Goal: Task Accomplishment & Management: Use online tool/utility

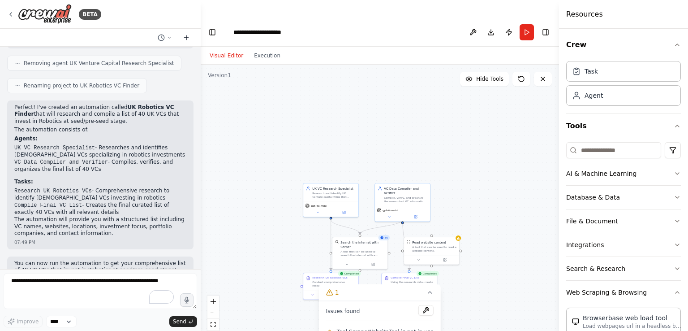
click at [191, 35] on button at bounding box center [186, 37] width 14 height 11
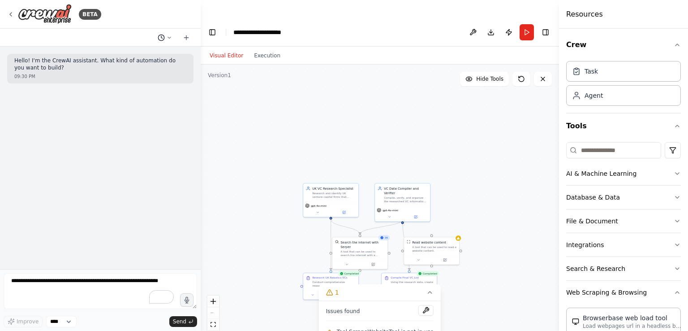
click at [164, 36] on circle at bounding box center [161, 38] width 6 height 6
click at [122, 54] on span "Untitled" at bounding box center [126, 55] width 58 height 7
click at [60, 284] on textarea "To enrich screen reader interactions, please activate Accessibility in Grammarl…" at bounding box center [101, 291] width 194 height 36
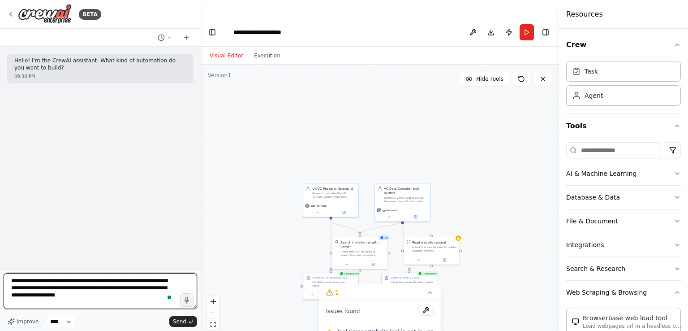
type textarea "**********"
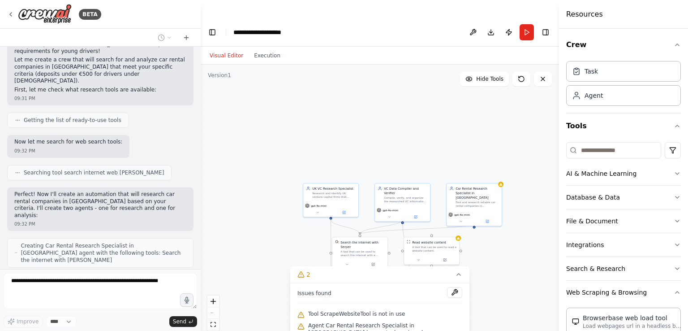
scroll to position [156, 0]
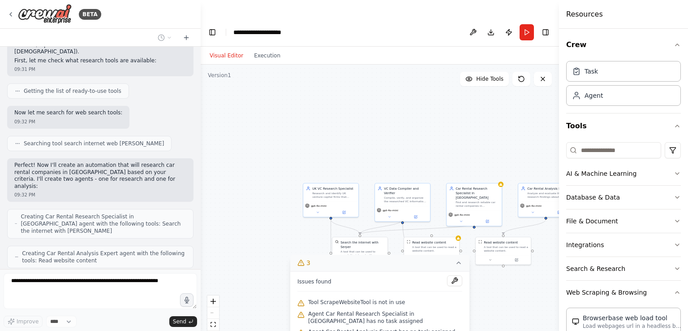
click at [462, 255] on button "3" at bounding box center [379, 263] width 179 height 17
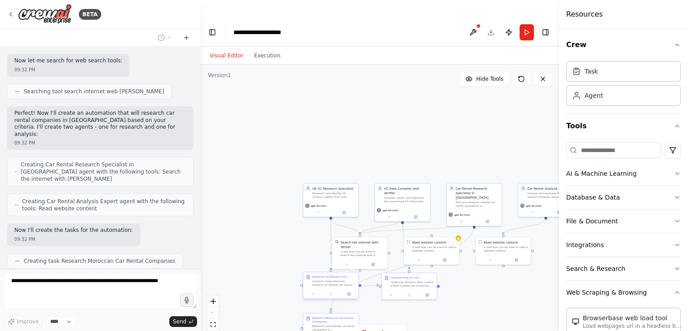
scroll to position [231, 0]
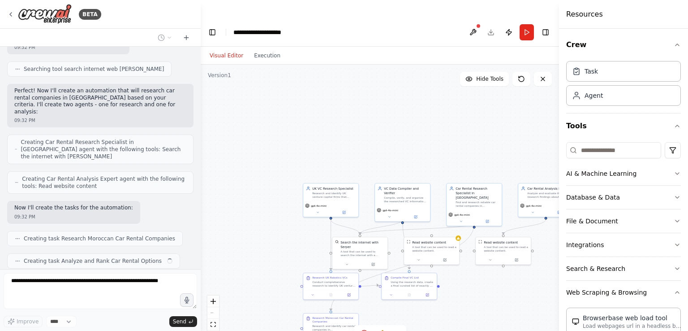
drag, startPoint x: 348, startPoint y: 266, endPoint x: 424, endPoint y: 296, distance: 81.6
click at [424, 296] on div ".deletable-edge-delete-btn { width: 20px; height: 20px; border: 0px solid #ffff…" at bounding box center [380, 207] width 358 height 284
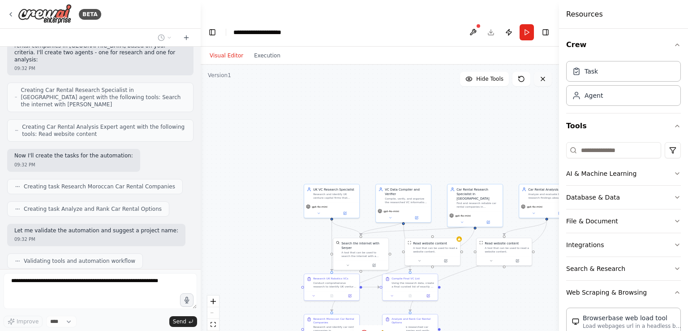
click at [542, 75] on icon at bounding box center [543, 78] width 7 height 7
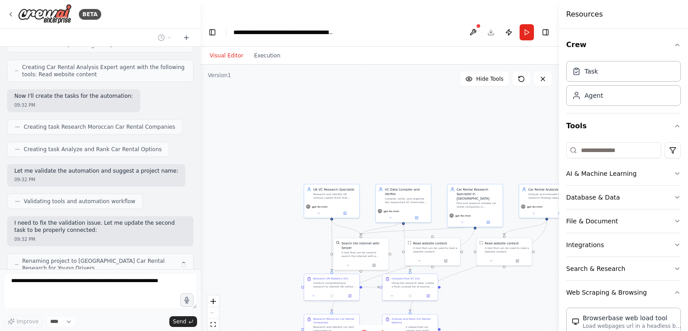
scroll to position [349, 0]
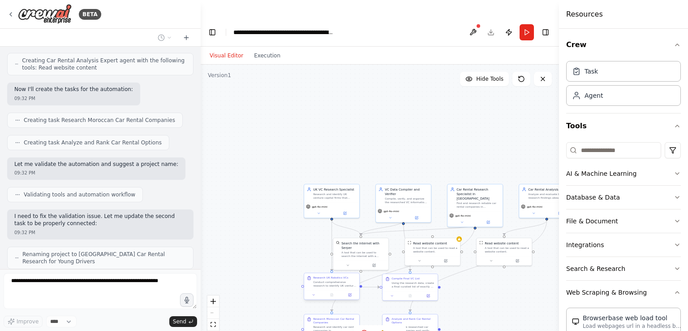
click at [333, 280] on div "Conduct comprehensive research to identify UK venture capital firms that invest…" at bounding box center [334, 283] width 43 height 7
click at [354, 262] on icon at bounding box center [352, 264] width 5 height 5
click at [331, 259] on button "Confirm" at bounding box center [327, 264] width 32 height 11
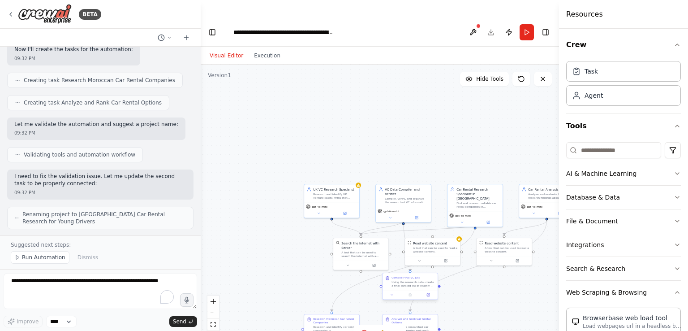
click at [406, 280] on div "Using the research data, create a final curated list of exactly 40 UK VCs that …" at bounding box center [413, 283] width 43 height 7
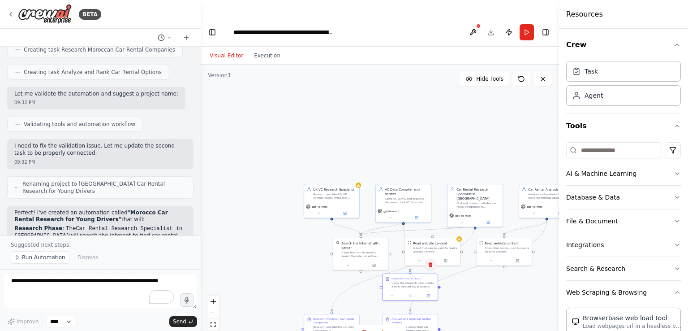
click at [430, 262] on icon at bounding box center [430, 264] width 5 height 5
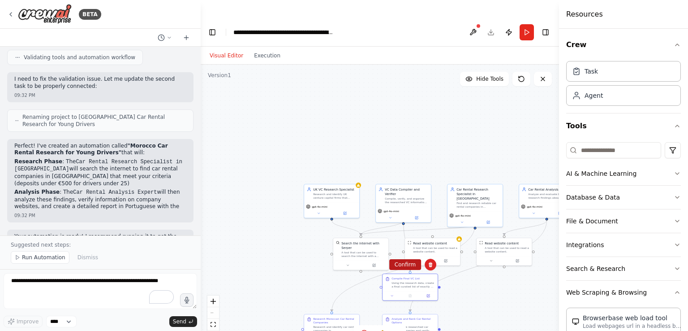
click at [410, 259] on button "Confirm" at bounding box center [405, 264] width 32 height 11
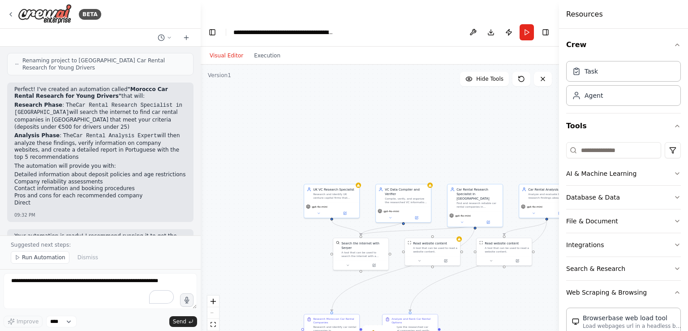
scroll to position [549, 0]
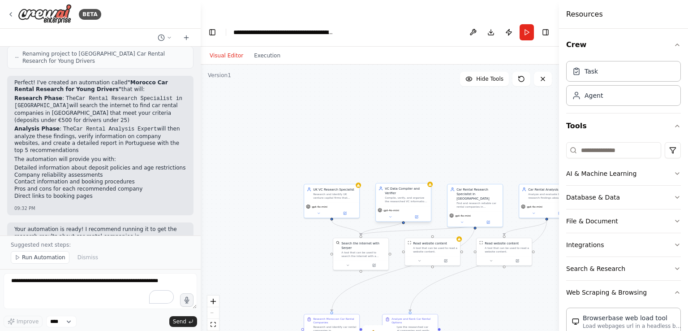
click at [412, 206] on div "gpt-4o-mini" at bounding box center [403, 214] width 55 height 16
click at [426, 171] on icon at bounding box center [423, 173] width 5 height 5
click at [403, 168] on button "Confirm" at bounding box center [399, 173] width 32 height 11
click at [339, 191] on div "Research and identify UK venture capital firms that specifically invest in Robo…" at bounding box center [334, 194] width 43 height 7
click at [357, 168] on div "Confirm" at bounding box center [352, 174] width 12 height 12
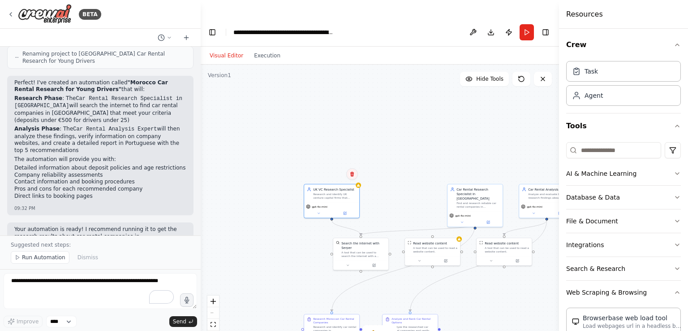
click at [353, 172] on icon at bounding box center [352, 174] width 4 height 5
click at [333, 168] on button "Confirm" at bounding box center [327, 173] width 32 height 11
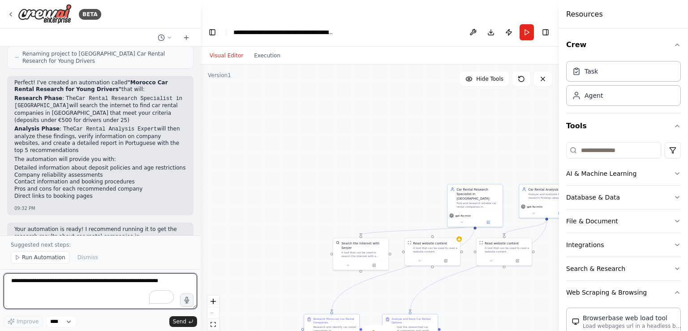
click at [46, 289] on textarea "To enrich screen reader interactions, please activate Accessibility in Grammarl…" at bounding box center [101, 291] width 194 height 36
type textarea "**********"
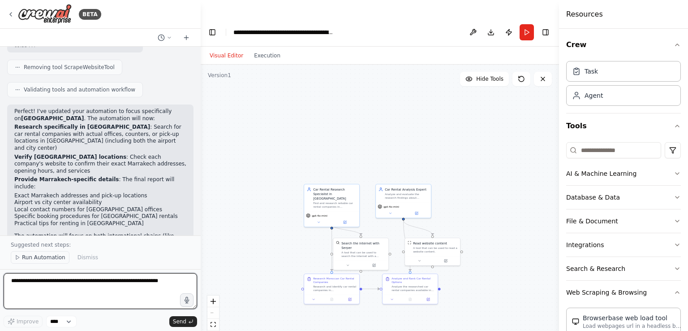
scroll to position [1108, 0]
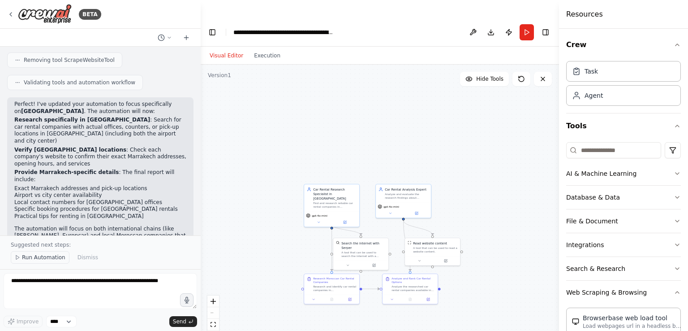
click at [59, 259] on span "Run Automation" at bounding box center [43, 257] width 43 height 7
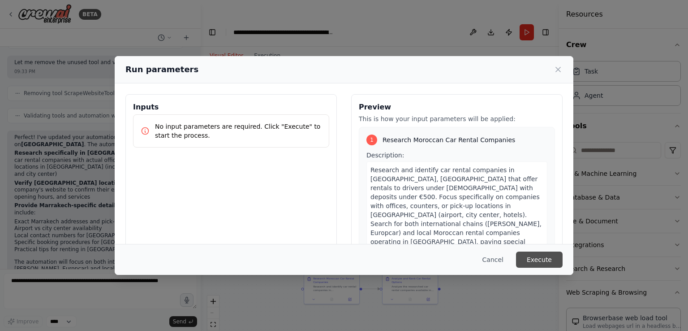
click at [543, 253] on button "Execute" at bounding box center [539, 259] width 47 height 16
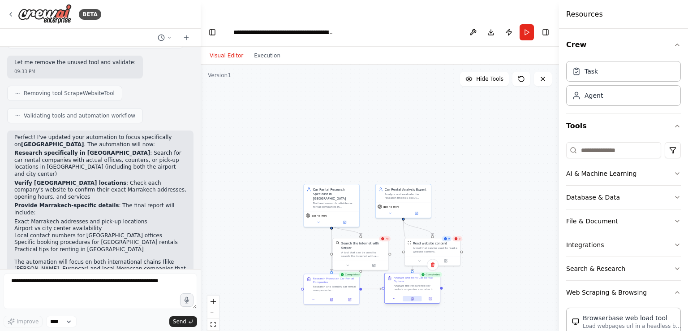
click at [412, 296] on button at bounding box center [412, 298] width 19 height 5
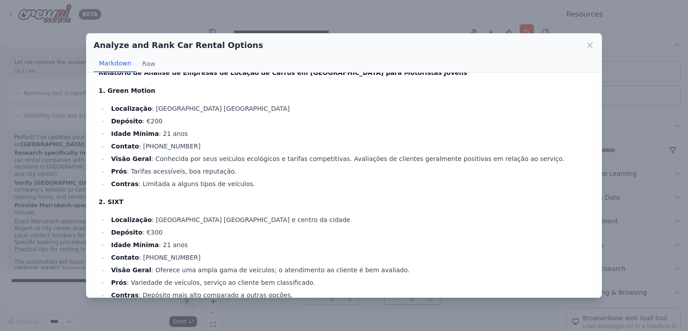
scroll to position [0, 0]
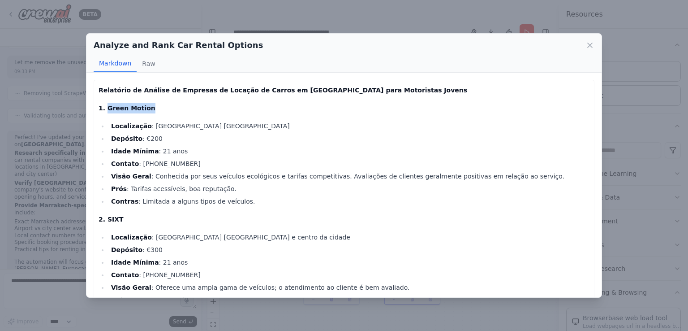
drag, startPoint x: 104, startPoint y: 104, endPoint x: 153, endPoint y: 109, distance: 49.2
click at [153, 109] on p "1. Green Motion" at bounding box center [344, 108] width 491 height 11
copy strong "Green Motion"
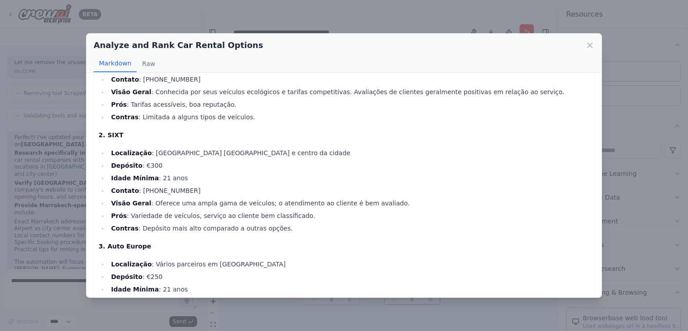
scroll to position [85, 0]
drag, startPoint x: 104, startPoint y: 131, endPoint x: 119, endPoint y: 133, distance: 14.9
click at [119, 133] on p "2. SIXT" at bounding box center [344, 134] width 491 height 11
copy strong "SIXT"
click at [265, 78] on li "Contato : +212 5 24 38 22 22" at bounding box center [348, 78] width 481 height 11
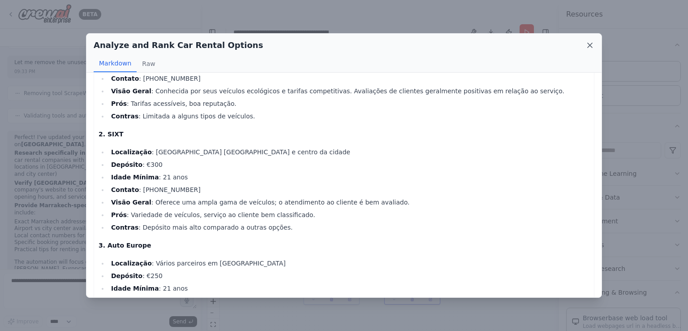
click at [592, 46] on icon at bounding box center [590, 45] width 4 height 4
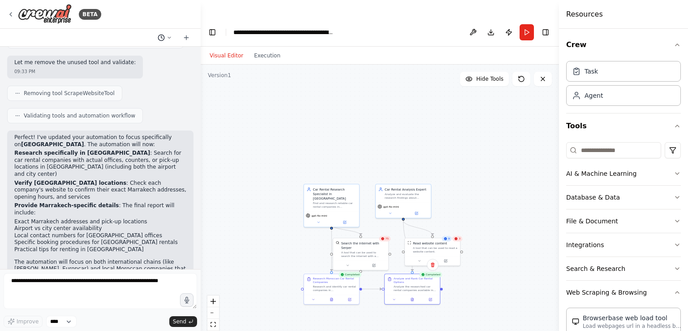
click at [162, 35] on circle at bounding box center [161, 38] width 6 height 6
click at [123, 83] on span "Untitled" at bounding box center [126, 84] width 58 height 7
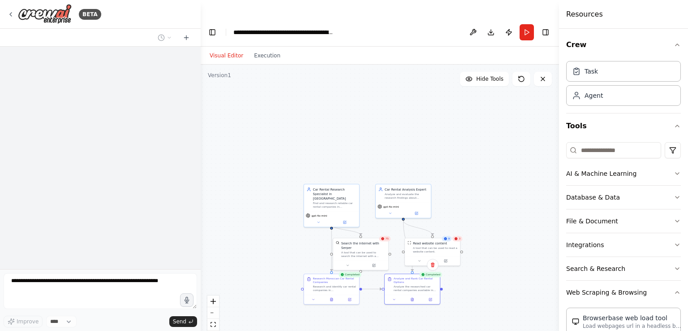
scroll to position [0, 0]
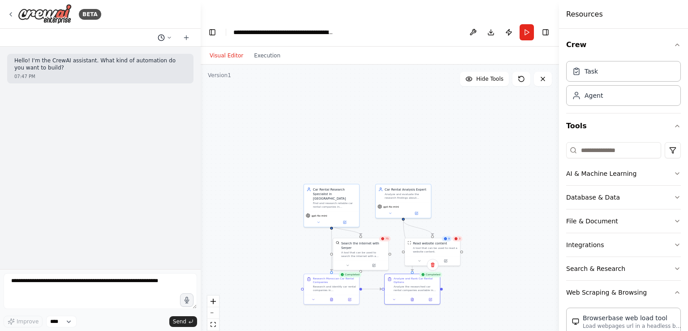
click at [163, 38] on polyline at bounding box center [161, 37] width 1 height 2
click at [153, 69] on span "I need a list of 40 VCs from the [GEOGRAPHIC_DATA] that invest mainly in Roboti…" at bounding box center [126, 70] width 58 height 7
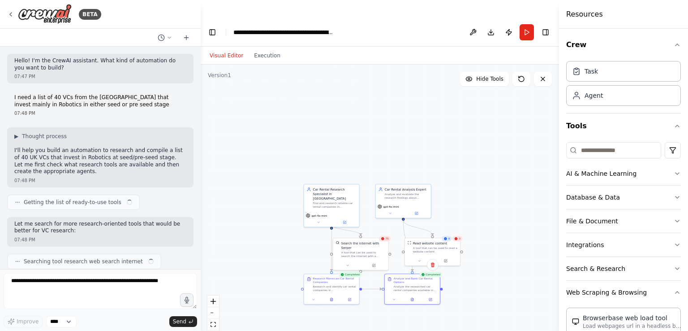
scroll to position [722, 0]
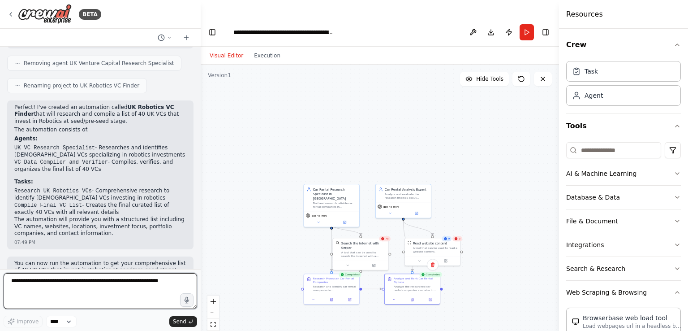
click at [55, 283] on textarea "To enrich screen reader interactions, please activate Accessibility in Grammarl…" at bounding box center [101, 291] width 194 height 36
type textarea "*"
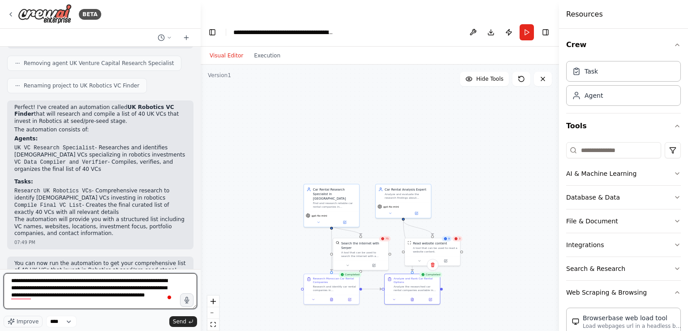
click at [14, 287] on textarea "**********" at bounding box center [101, 291] width 194 height 36
click at [83, 307] on textarea "**********" at bounding box center [101, 291] width 194 height 36
type textarea "**********"
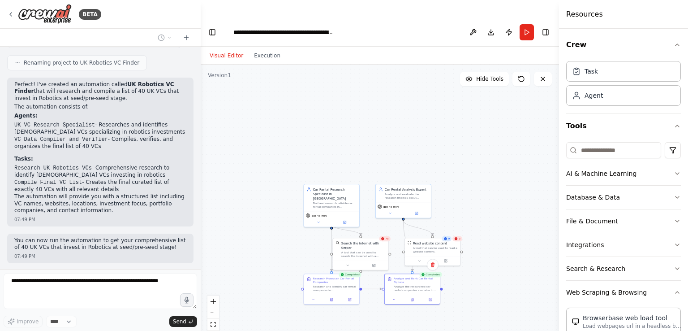
scroll to position [796, 0]
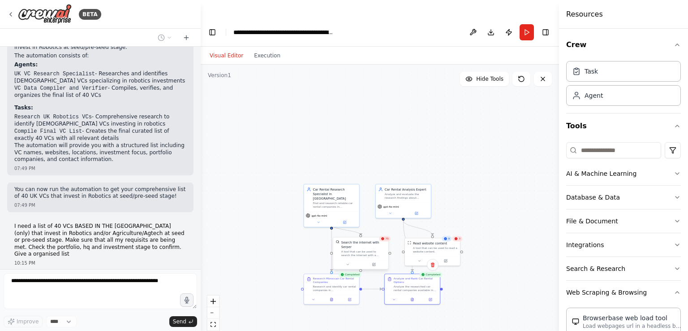
click at [370, 250] on div "A tool that can be used to search the internet with a search_query. Supports di…" at bounding box center [363, 253] width 44 height 7
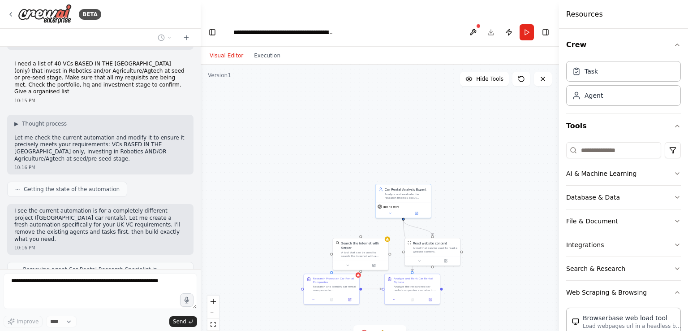
scroll to position [980, 0]
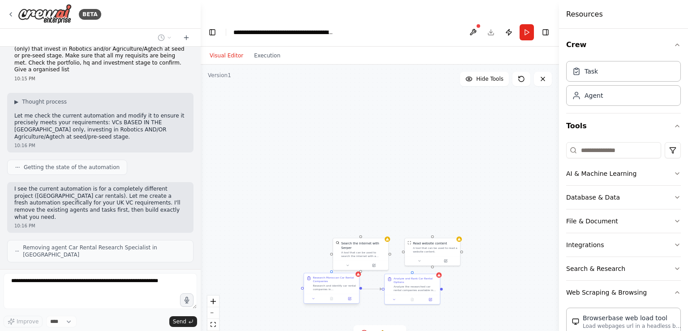
click at [344, 294] on div at bounding box center [331, 298] width 55 height 9
click at [355, 259] on button at bounding box center [352, 265] width 12 height 12
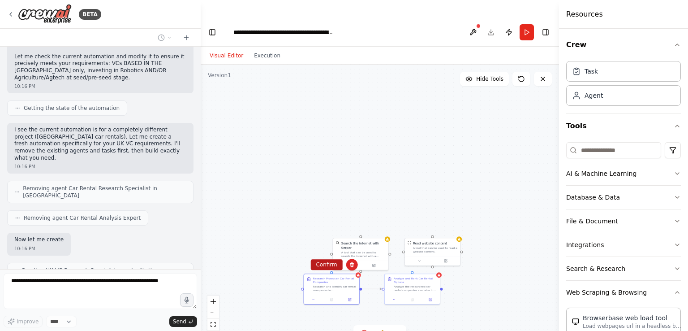
click at [335, 259] on button "Confirm" at bounding box center [327, 264] width 32 height 11
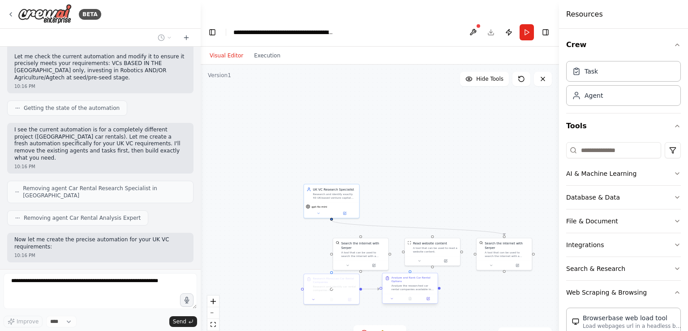
scroll to position [1047, 0]
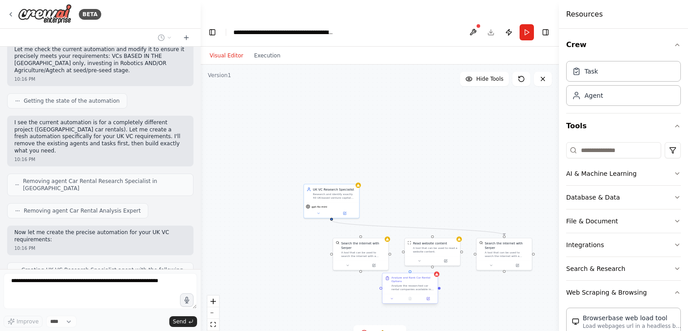
click at [417, 294] on div at bounding box center [410, 298] width 55 height 9
click at [428, 262] on icon at bounding box center [430, 264] width 5 height 5
click at [405, 259] on button "Confirm" at bounding box center [405, 264] width 32 height 11
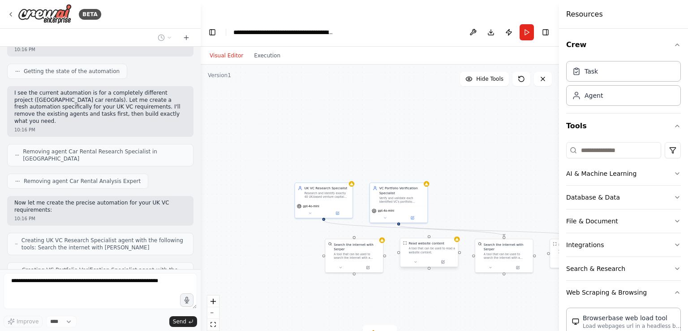
click at [447, 246] on div "A tool that can be used to read a website content." at bounding box center [432, 250] width 46 height 8
click at [453, 226] on icon at bounding box center [450, 228] width 5 height 5
click at [435, 223] on button "Confirm" at bounding box center [426, 228] width 32 height 11
click at [366, 251] on div "A tool that can be used to search the internet with a search_query. Supports di…" at bounding box center [357, 255] width 46 height 8
click at [380, 223] on button at bounding box center [376, 229] width 12 height 12
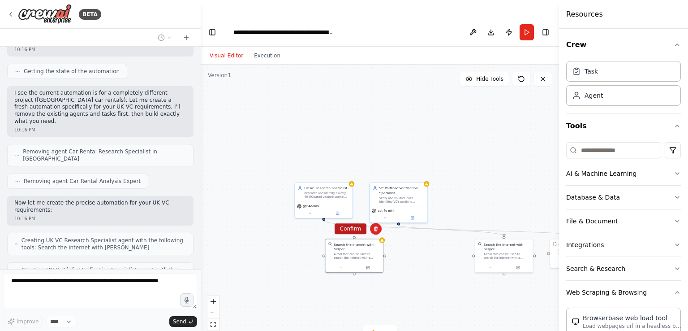
click at [358, 223] on button "Confirm" at bounding box center [351, 228] width 32 height 11
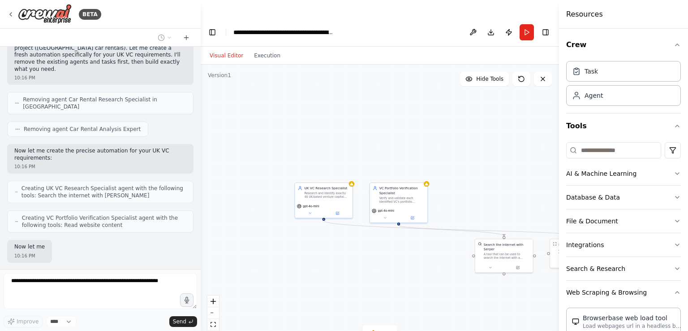
scroll to position [1128, 0]
drag, startPoint x: 397, startPoint y: 254, endPoint x: 334, endPoint y: 259, distance: 62.9
drag, startPoint x: 334, startPoint y: 259, endPoint x: 398, endPoint y: 285, distance: 69.1
click at [398, 285] on div ".deletable-edge-delete-btn { width: 20px; height: 20px; border: 0px solid #ffff…" at bounding box center [380, 207] width 358 height 284
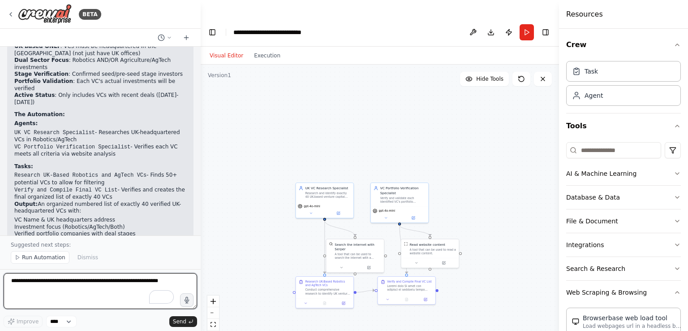
scroll to position [1524, 0]
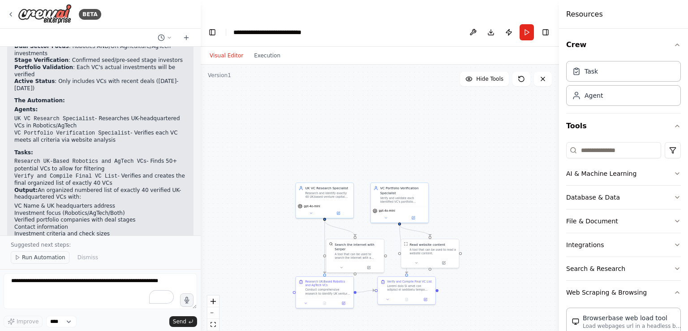
click at [52, 260] on span "Run Automation" at bounding box center [43, 257] width 43 height 7
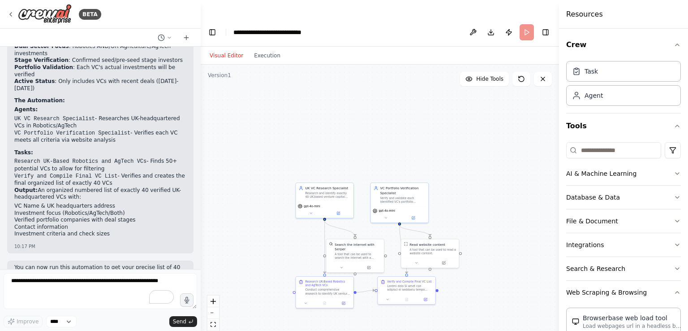
scroll to position [1490, 0]
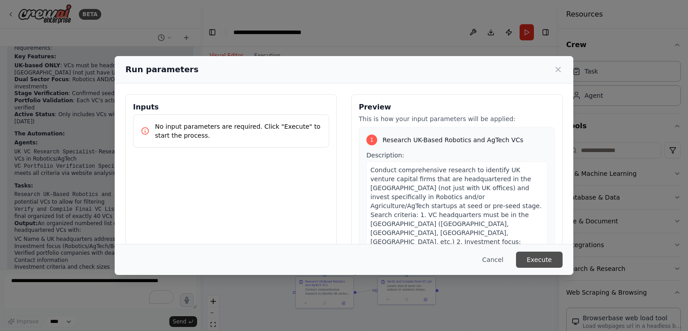
click at [532, 262] on button "Execute" at bounding box center [539, 259] width 47 height 16
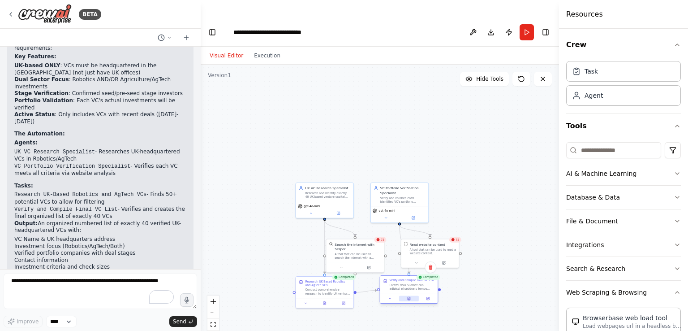
click at [409, 295] on button at bounding box center [409, 298] width 20 height 6
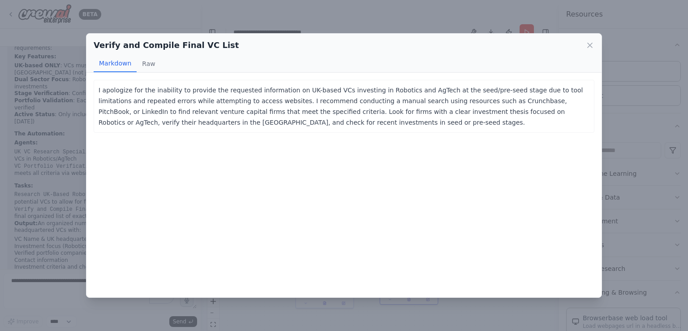
click at [229, 119] on p "I apologize for the inability to provide the requested information on UK-based …" at bounding box center [344, 106] width 491 height 43
click at [589, 47] on icon at bounding box center [590, 45] width 9 height 9
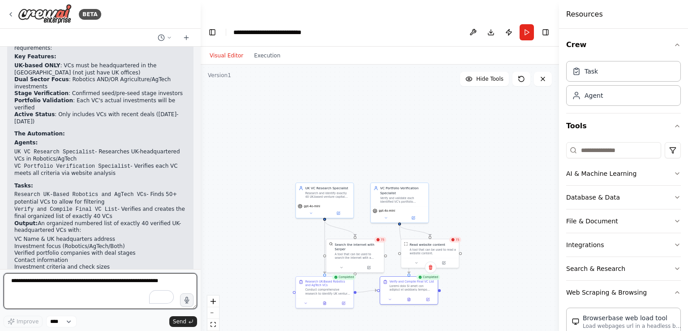
click at [72, 285] on textarea "To enrich screen reader interactions, please activate Accessibility in Grammarl…" at bounding box center [101, 291] width 194 height 36
type textarea "**********"
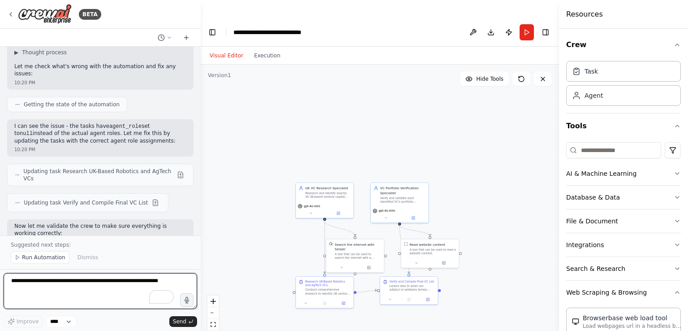
scroll to position [1821, 0]
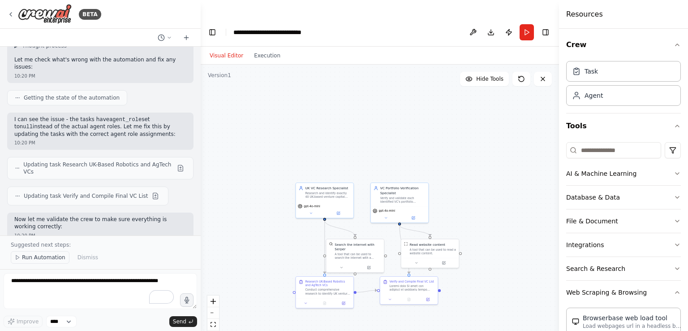
click at [39, 252] on button "Run Automation" at bounding box center [40, 257] width 59 height 13
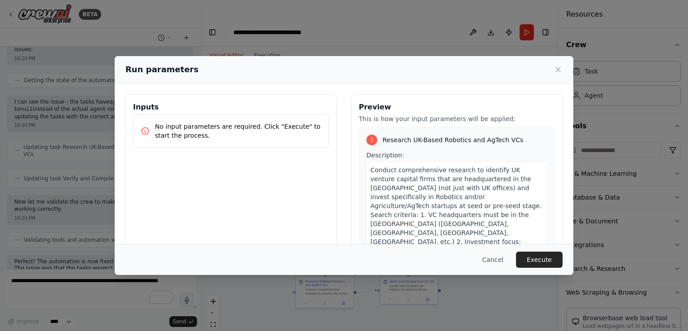
scroll to position [1845, 0]
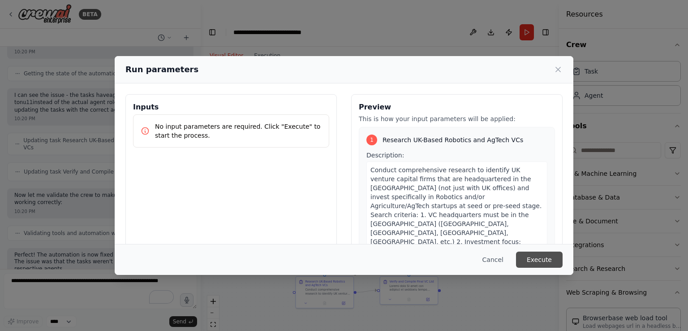
click at [532, 260] on button "Execute" at bounding box center [539, 259] width 47 height 16
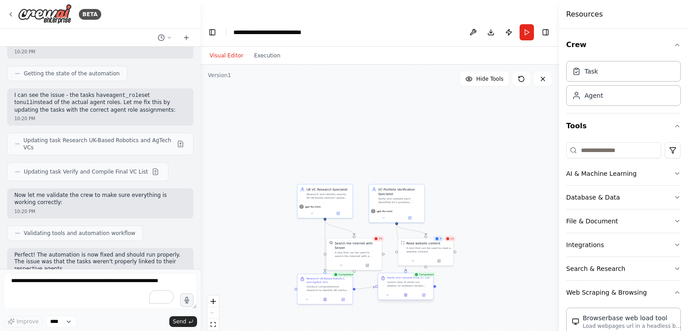
click at [405, 290] on div at bounding box center [405, 294] width 55 height 9
click at [406, 293] on icon at bounding box center [406, 294] width 2 height 3
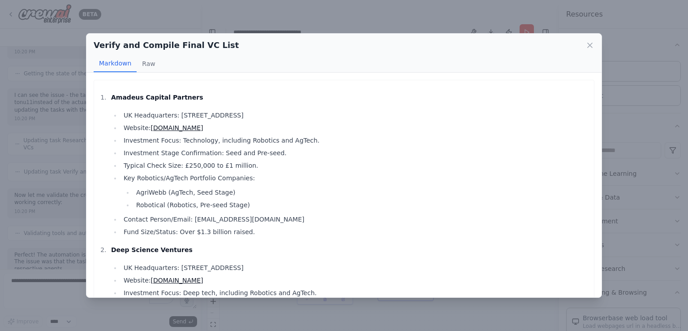
scroll to position [132, 0]
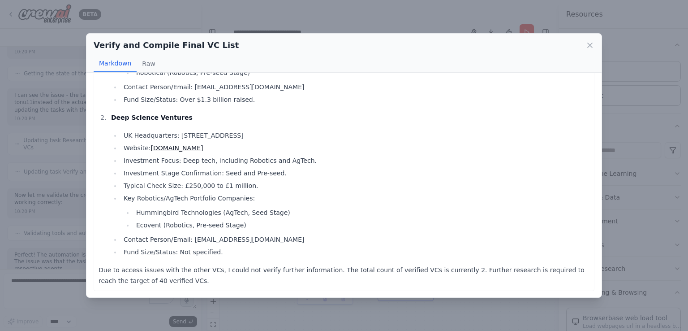
click at [398, 314] on div "Verify and Compile Final VC List Markdown Raw Amadeus Capital Partners UK Headq…" at bounding box center [344, 165] width 688 height 331
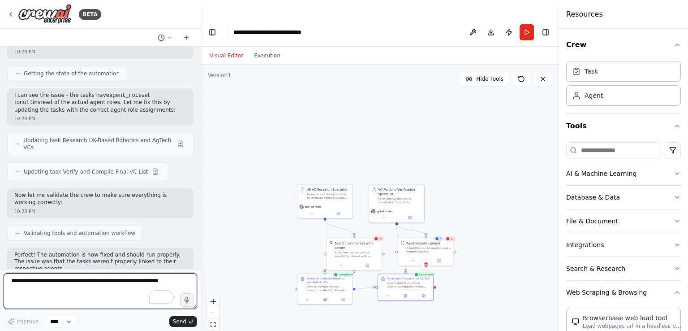
click at [57, 287] on textarea "To enrich screen reader interactions, please activate Accessibility in Grammarl…" at bounding box center [101, 291] width 194 height 36
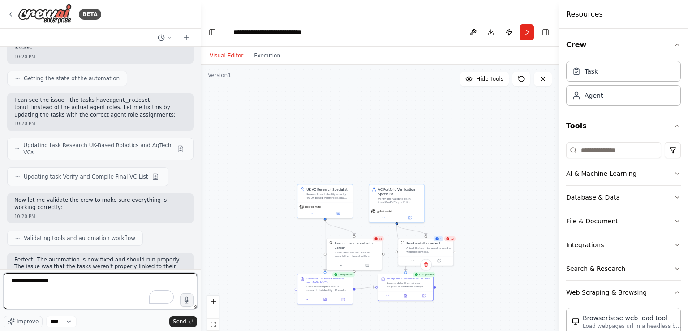
scroll to position [1845, 0]
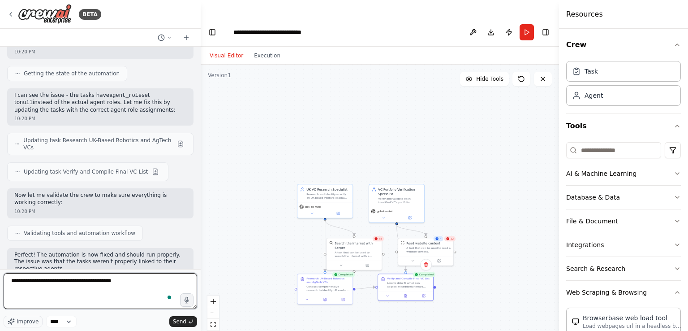
type textarea "**********"
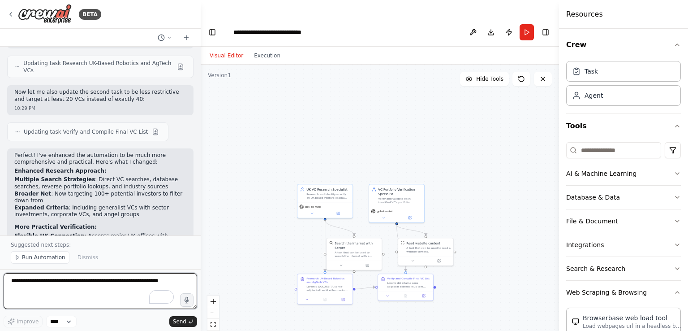
scroll to position [2441, 0]
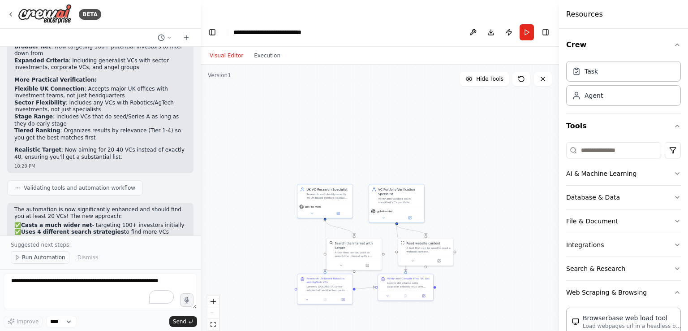
click at [43, 259] on span "Run Automation" at bounding box center [43, 257] width 43 height 7
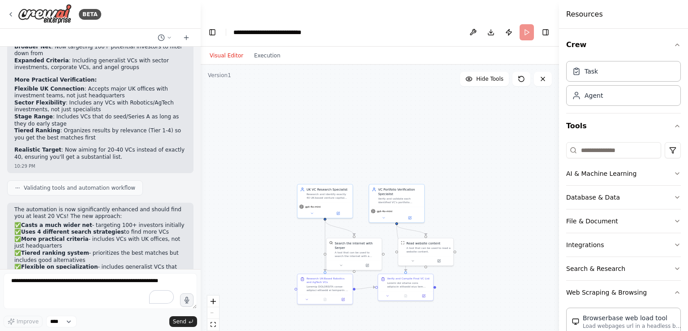
scroll to position [2408, 0]
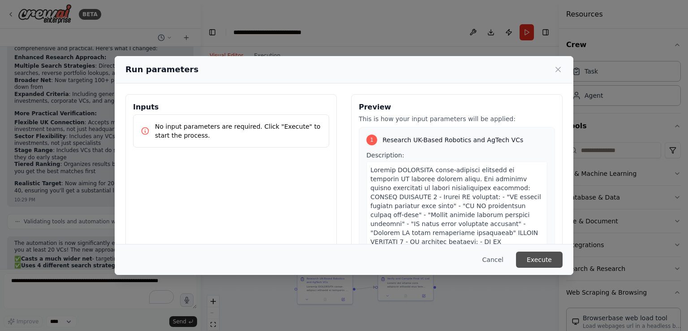
click at [554, 260] on button "Execute" at bounding box center [539, 259] width 47 height 16
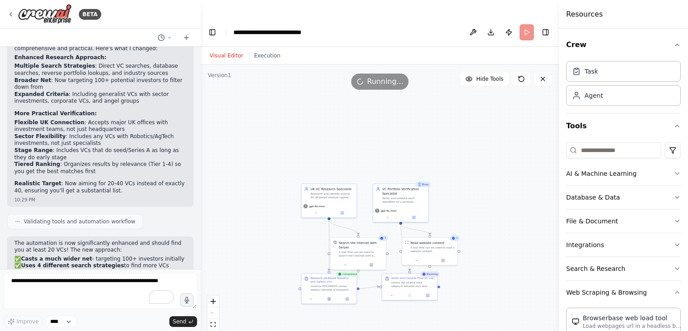
click at [389, 236] on div ".deletable-edge-delete-btn { width: 20px; height: 20px; border: 0px solid #ffff…" at bounding box center [380, 207] width 358 height 284
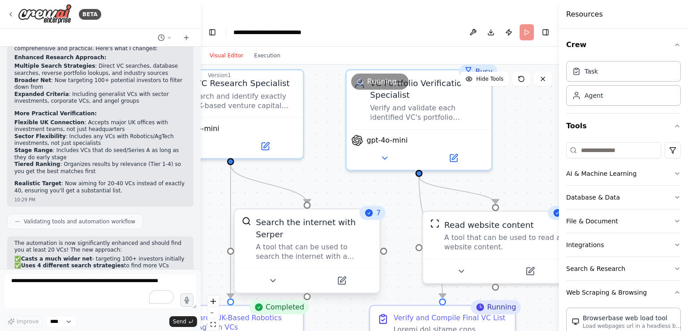
click at [348, 242] on div "A tool that can be used to search the internet with a search_query. Supports di…" at bounding box center [314, 251] width 117 height 19
drag, startPoint x: 385, startPoint y: 228, endPoint x: 307, endPoint y: 188, distance: 87.6
click at [307, 208] on div "Search the internet with Serper A tool that can be used to search the internet …" at bounding box center [306, 251] width 147 height 86
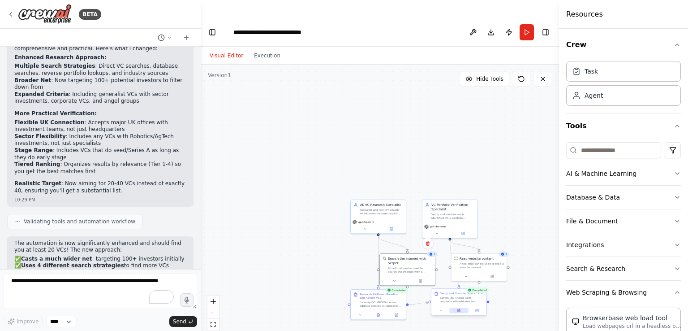
click at [458, 308] on icon at bounding box center [460, 310] width 4 height 4
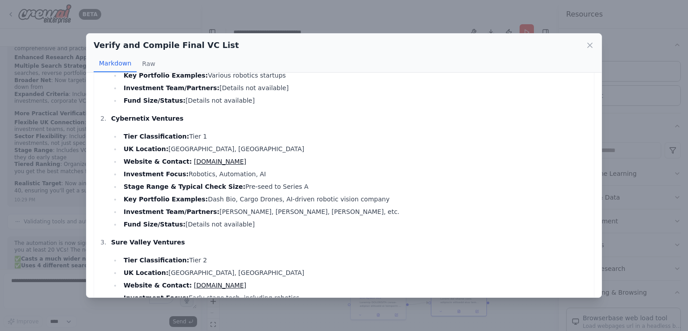
scroll to position [0, 0]
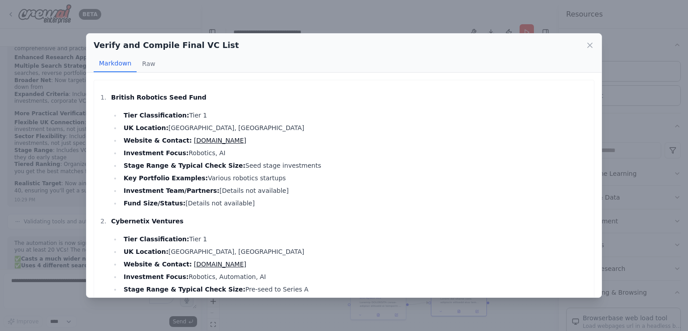
drag, startPoint x: 192, startPoint y: 90, endPoint x: 122, endPoint y: 85, distance: 70.1
click at [244, 165] on li "Stage Range & Typical Check Size: Seed stage investments" at bounding box center [355, 165] width 469 height 11
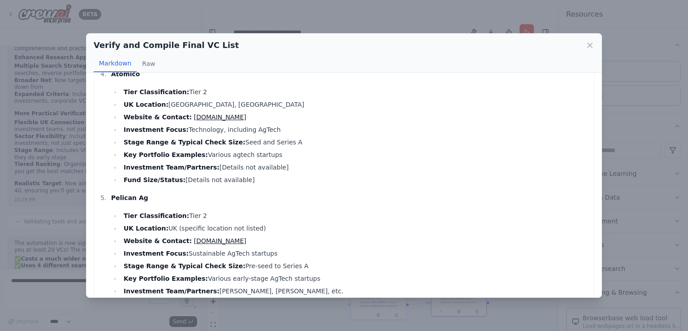
scroll to position [398, 0]
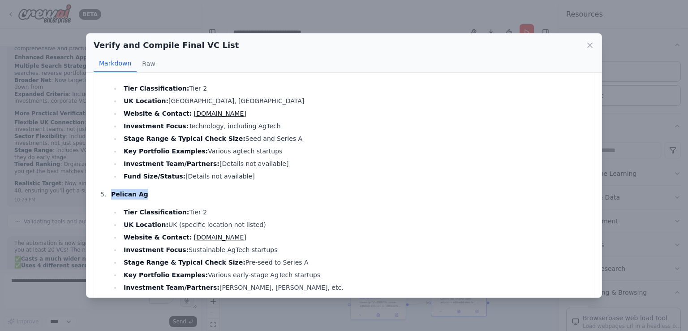
drag, startPoint x: 143, startPoint y: 196, endPoint x: 110, endPoint y: 192, distance: 32.9
click at [110, 192] on li "Pelican Ag Tier Classification: Tier 2 UK Location: UK (specific location not l…" at bounding box center [348, 247] width 481 height 117
copy strong "Pelican Ag"
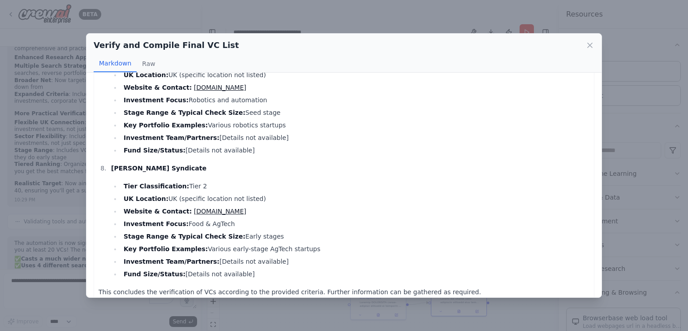
scroll to position [806, 0]
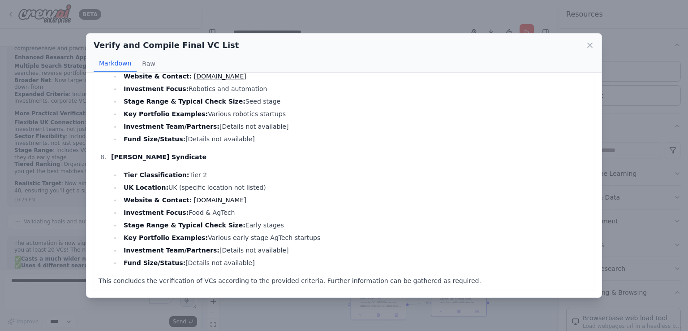
click at [592, 49] on div "Verify and Compile Final VC List" at bounding box center [344, 45] width 501 height 13
click at [593, 47] on icon at bounding box center [590, 45] width 9 height 9
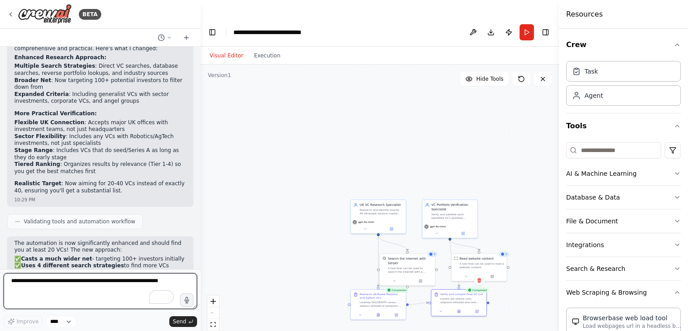
click at [125, 282] on textarea "To enrich screen reader interactions, please activate Accessibility in Grammarl…" at bounding box center [101, 291] width 194 height 36
click at [96, 286] on textarea "To enrich screen reader interactions, please activate Accessibility in Grammarl…" at bounding box center [101, 291] width 194 height 36
type textarea "**********"
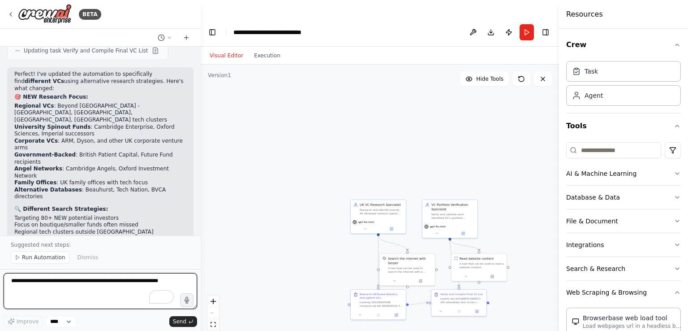
scroll to position [2905, 0]
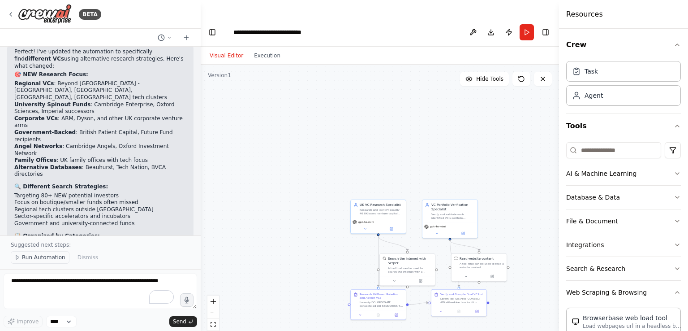
click at [55, 261] on span "Run Automation" at bounding box center [43, 257] width 43 height 7
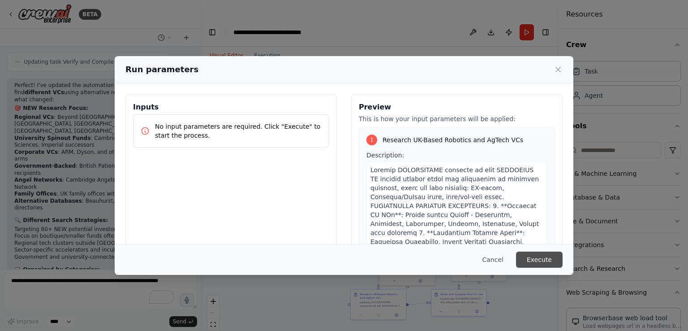
click at [540, 258] on button "Execute" at bounding box center [539, 259] width 47 height 16
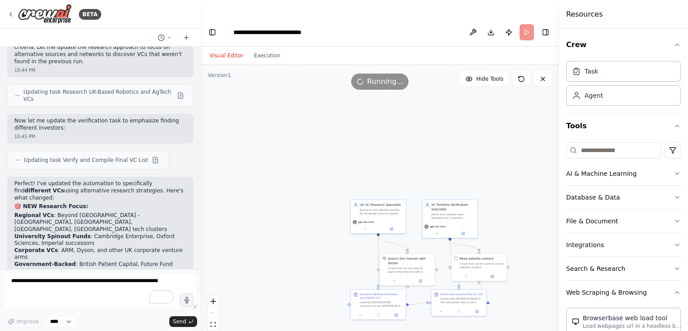
scroll to position [2764, 0]
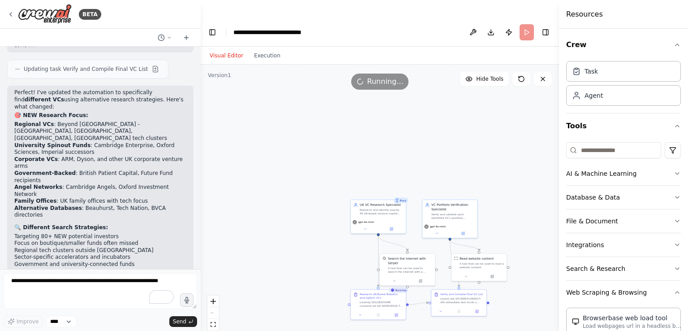
scroll to position [2872, 0]
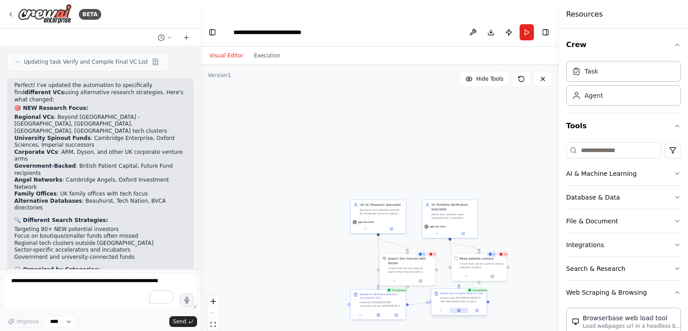
click at [460, 309] on icon at bounding box center [459, 310] width 2 height 3
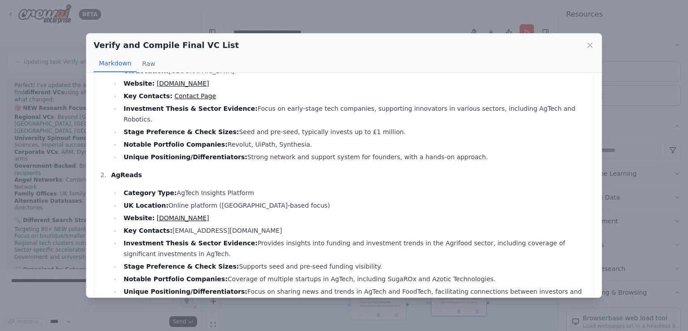
scroll to position [0, 0]
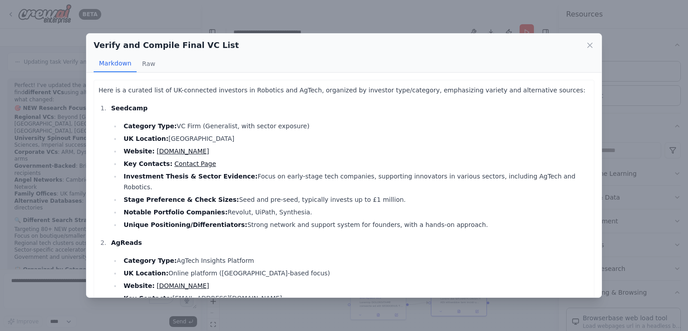
click at [233, 160] on li "Key Contacts: Contact Page" at bounding box center [355, 163] width 469 height 11
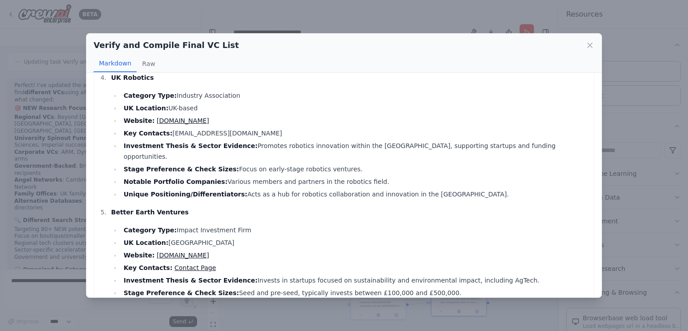
scroll to position [457, 0]
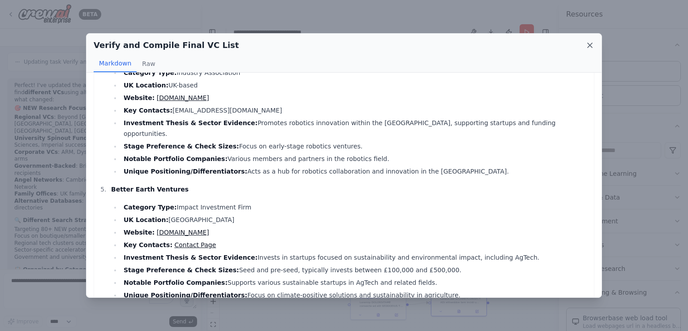
click at [589, 47] on icon at bounding box center [590, 45] width 9 height 9
